Goal: Transaction & Acquisition: Subscribe to service/newsletter

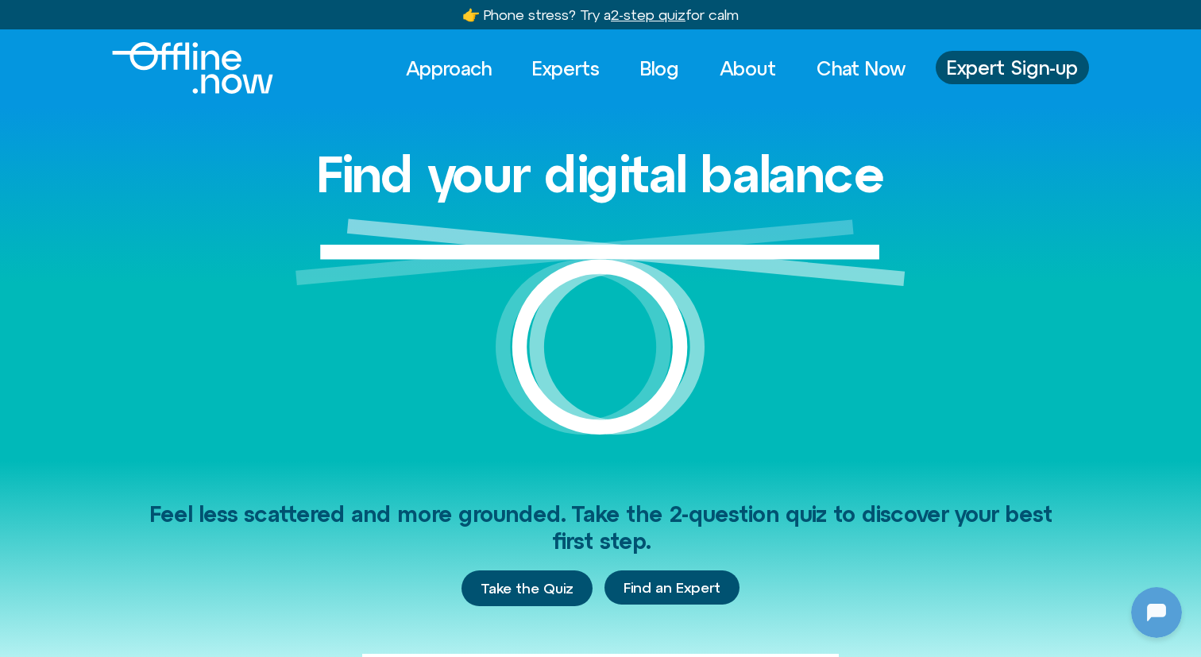
scroll to position [509, 0]
click at [980, 76] on span "Expert Sign-up" at bounding box center [1012, 67] width 131 height 21
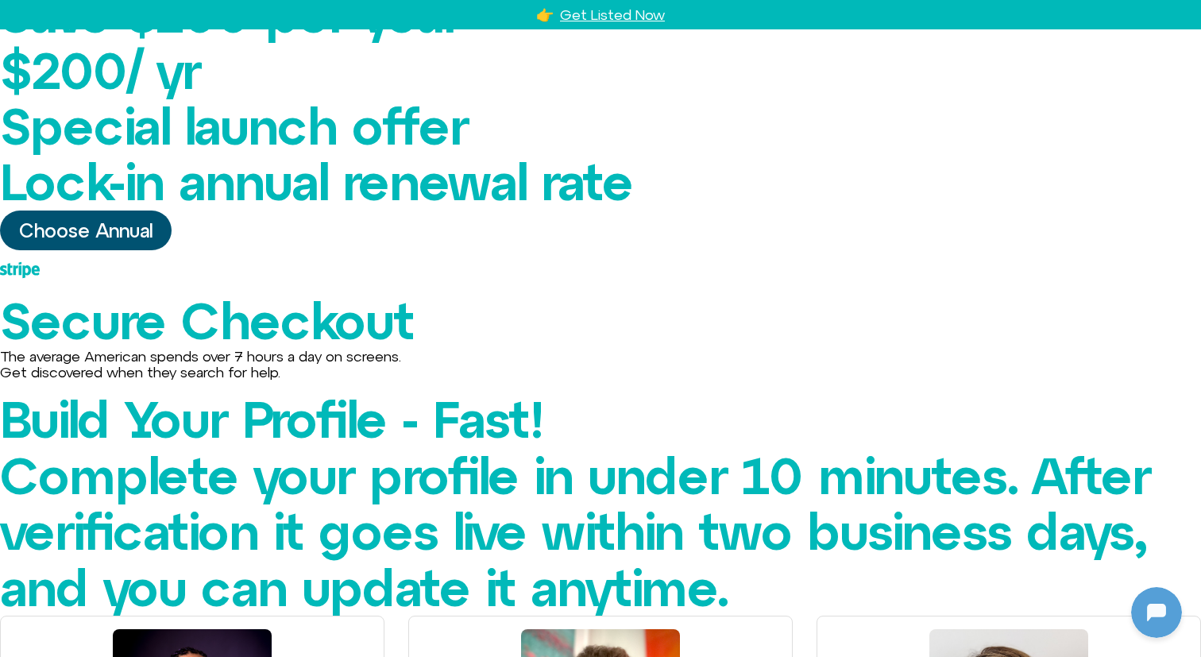
scroll to position [1197, 0]
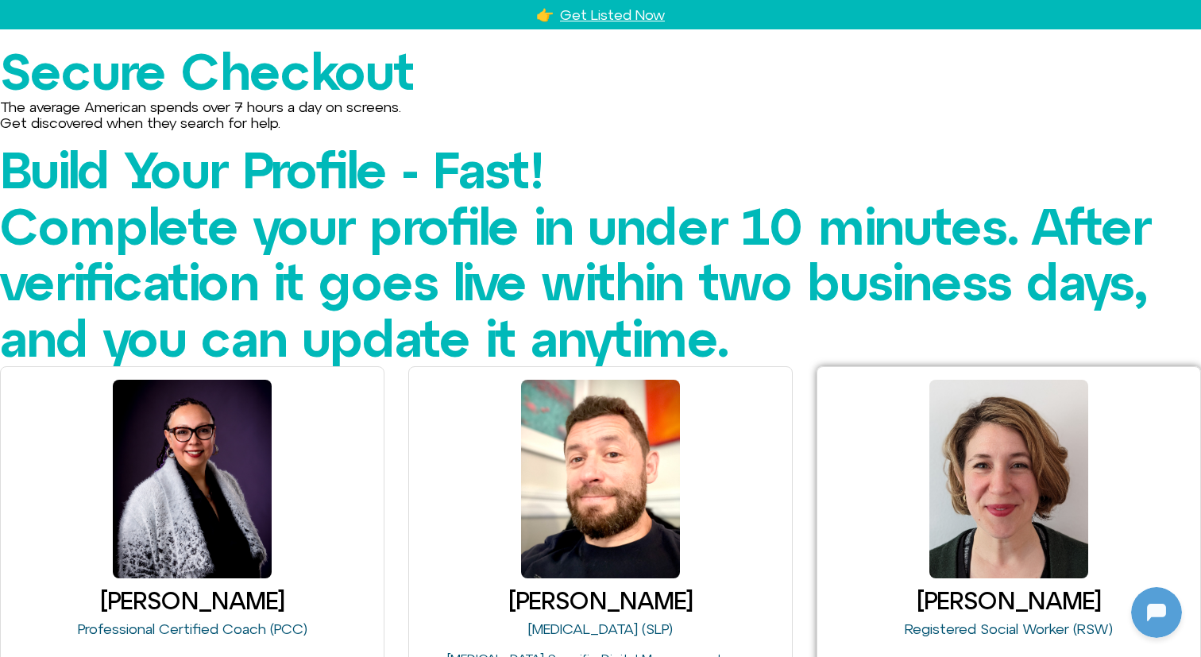
scroll to position [1667, 0]
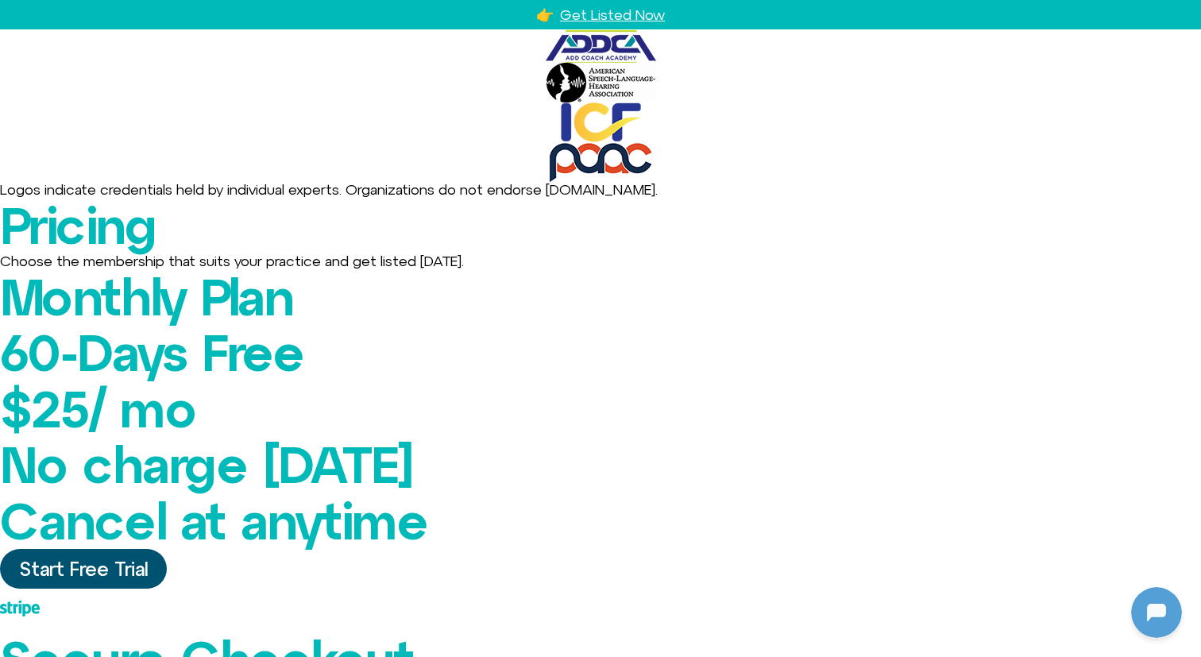
scroll to position [0, 0]
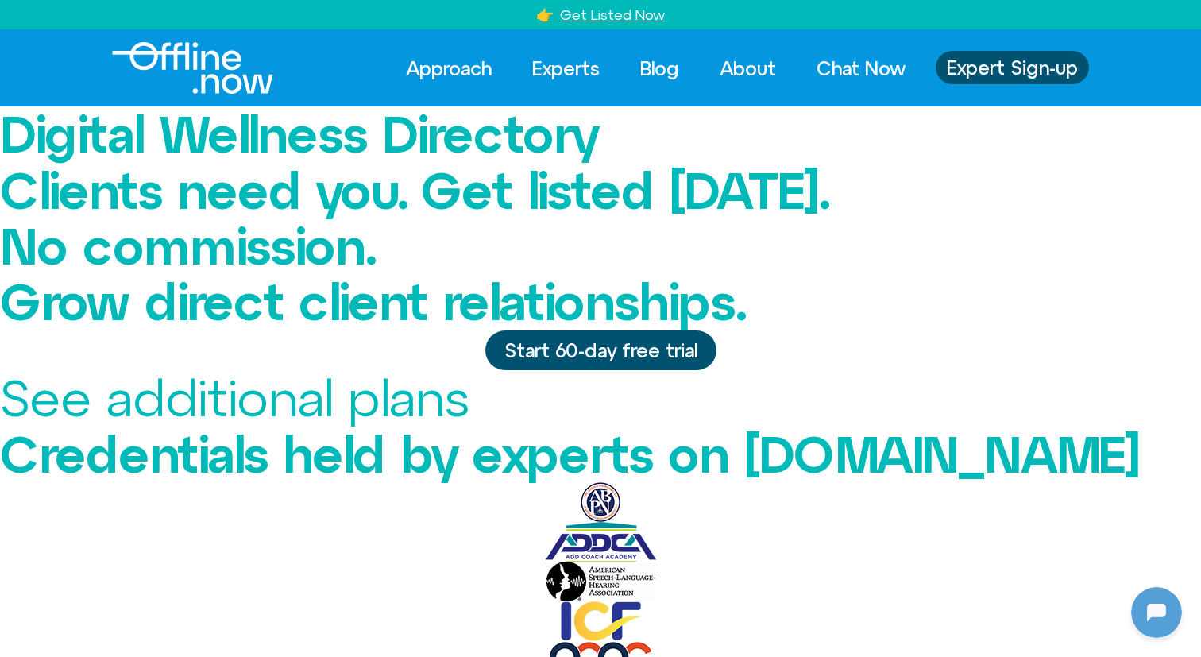
click at [469, 413] on link "See additional plans" at bounding box center [234, 398] width 469 height 58
click at [613, 370] on link "Start 60-day free trial" at bounding box center [600, 351] width 231 height 40
click at [594, 361] on span "Start 60-day free trial" at bounding box center [601, 350] width 193 height 21
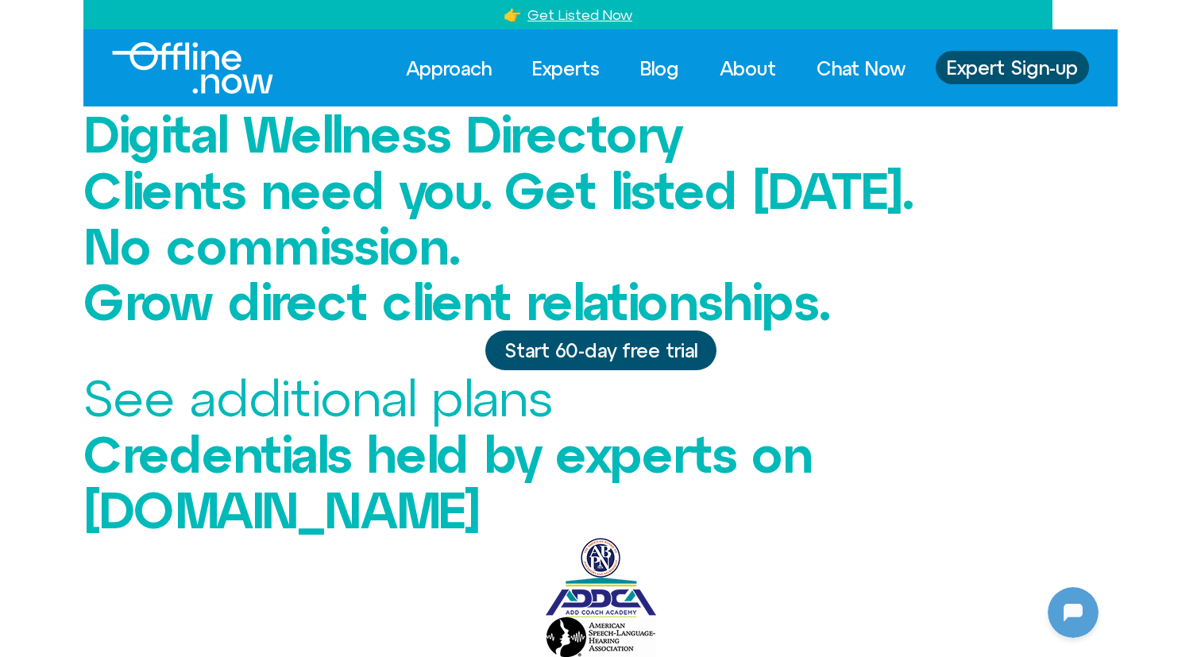
scroll to position [509, 0]
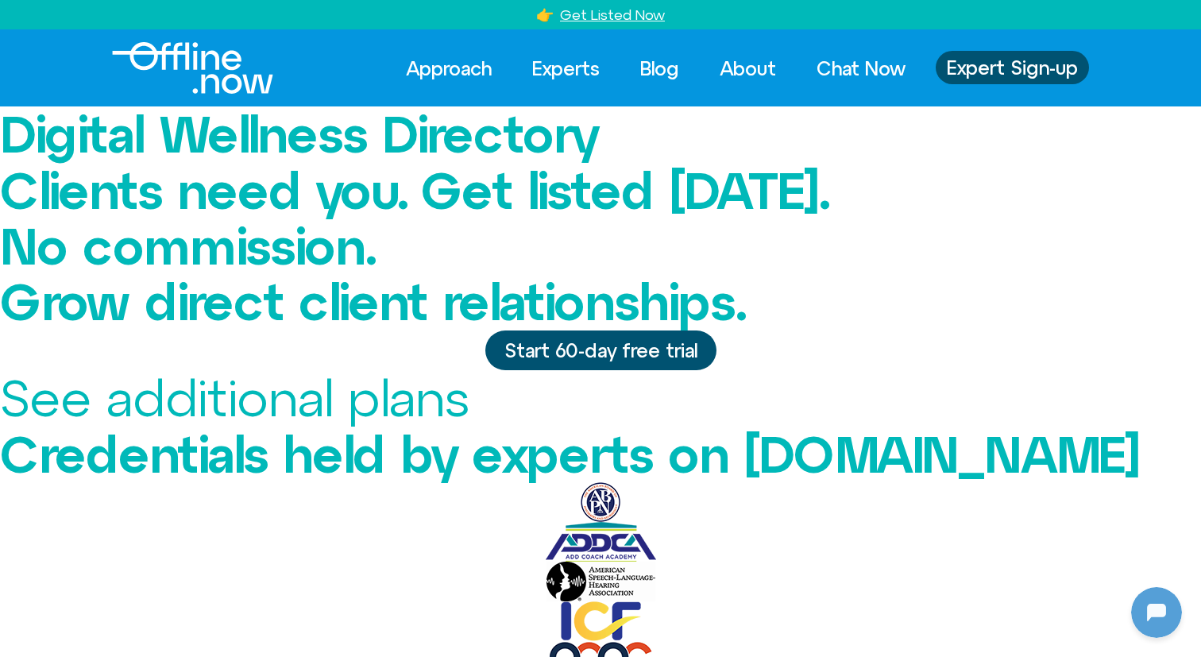
scroll to position [509, 0]
